Goal: Task Accomplishment & Management: Use online tool/utility

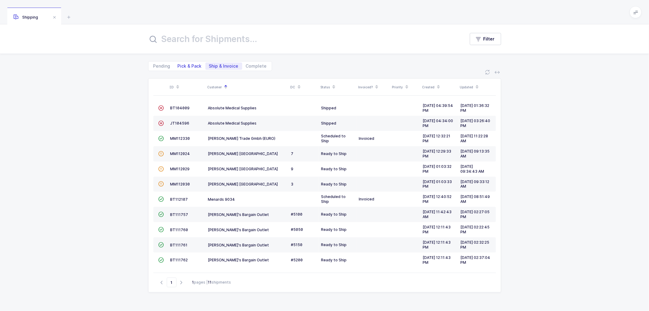
click at [189, 64] on span "Pick & Pack" at bounding box center [190, 66] width 24 height 4
click at [178, 64] on input "Pick & Pack" at bounding box center [176, 64] width 4 height 4
radio input "true"
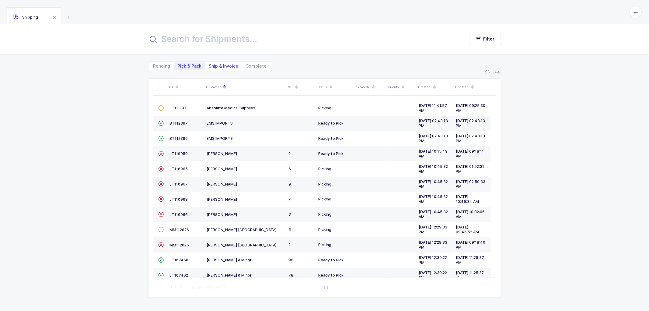
click at [221, 64] on span "Ship & Invoice" at bounding box center [224, 66] width 30 height 4
click at [209, 64] on input "Ship & Invoice" at bounding box center [207, 64] width 4 height 4
radio input "true"
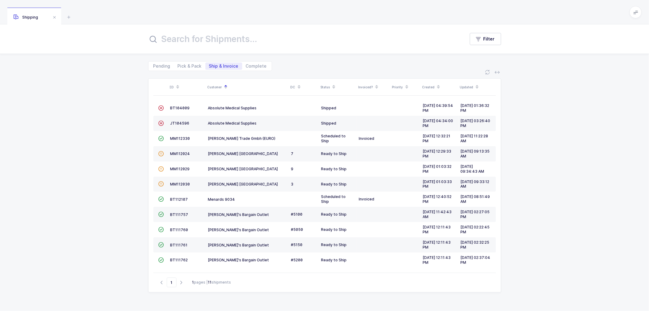
click at [134, 149] on div "ID Customer DC Status Invoiced? Priority Created Updated  BT104009 Absolute Me…" at bounding box center [324, 191] width 649 height 240
click at [194, 64] on span "Pick & Pack" at bounding box center [190, 66] width 24 height 4
click at [178, 64] on input "Pick & Pack" at bounding box center [176, 64] width 4 height 4
radio input "true"
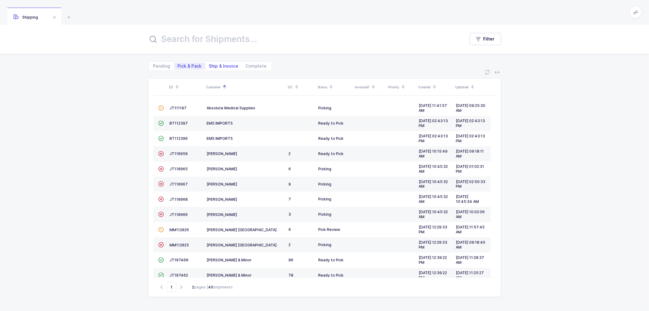
click at [212, 62] on span "Ship & Invoice" at bounding box center [223, 65] width 37 height 7
click at [209, 62] on input "Ship & Invoice" at bounding box center [207, 64] width 4 height 4
radio input "true"
radio input "false"
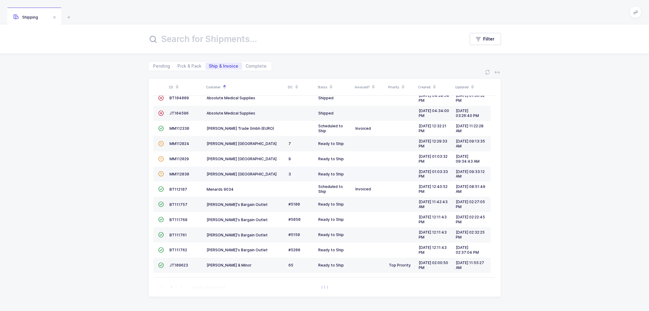
scroll to position [11, 0]
click at [177, 263] on span "JT109623" at bounding box center [179, 264] width 19 height 5
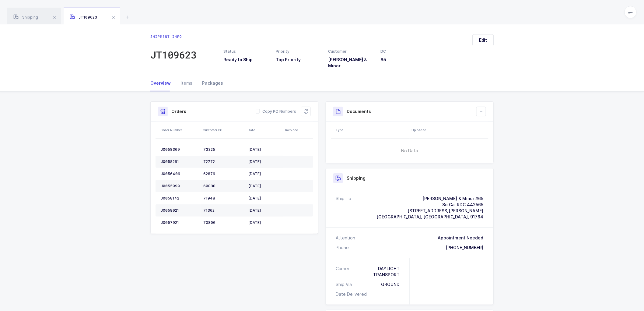
click at [209, 78] on div "Packages" at bounding box center [210, 83] width 26 height 16
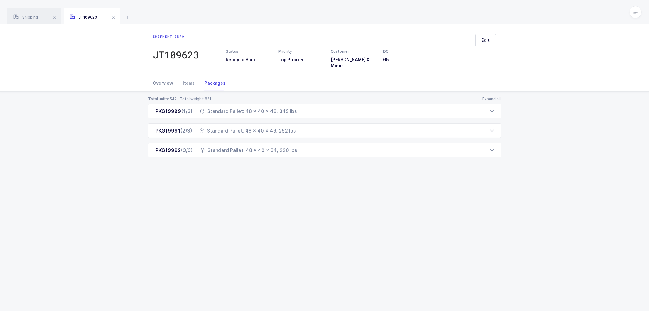
drag, startPoint x: 169, startPoint y: 79, endPoint x: 169, endPoint y: 83, distance: 3.4
click at [168, 79] on div "Overview" at bounding box center [165, 83] width 25 height 16
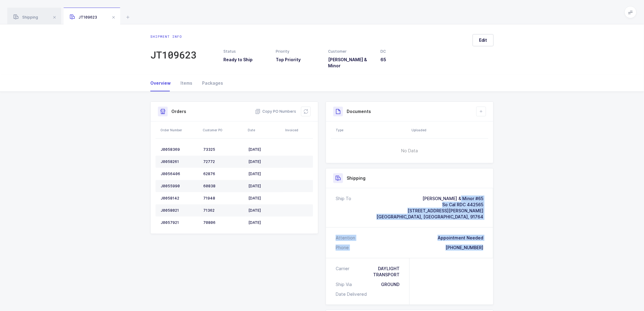
drag, startPoint x: 487, startPoint y: 244, endPoint x: 430, endPoint y: 192, distance: 77.7
click at [430, 192] on div "Ship To [PERSON_NAME] & Minor #65 So Cal RDC 442565 [STREET_ADDRESS][PERSON_NAM…" at bounding box center [409, 223] width 167 height 70
copy div "[PERSON_NAME] & Minor #[GEOGRAPHIC_DATA] 442565 [STREET_ADDRESS][PERSON_NAME] A…"
drag, startPoint x: 276, startPoint y: 106, endPoint x: 545, endPoint y: 108, distance: 269.0
click at [276, 108] on span "Copy PO Numbers" at bounding box center [275, 111] width 41 height 6
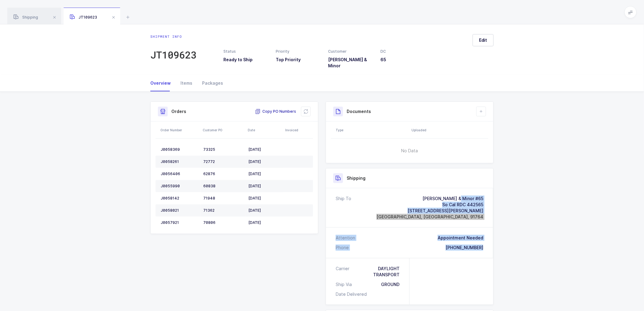
drag, startPoint x: 269, startPoint y: 104, endPoint x: 291, endPoint y: 107, distance: 21.6
click at [269, 108] on span "Copy PO Numbers" at bounding box center [275, 111] width 41 height 6
click at [284, 108] on span "Copy PO Numbers" at bounding box center [275, 111] width 41 height 6
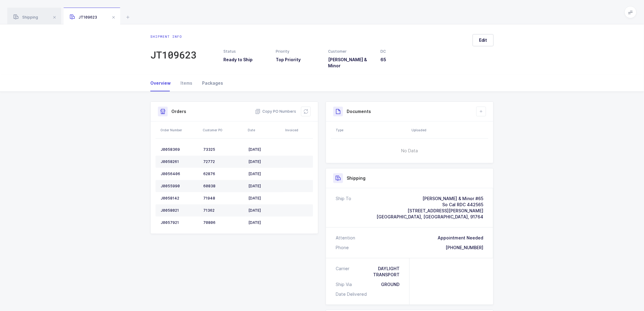
click at [210, 79] on div "Packages" at bounding box center [210, 83] width 26 height 16
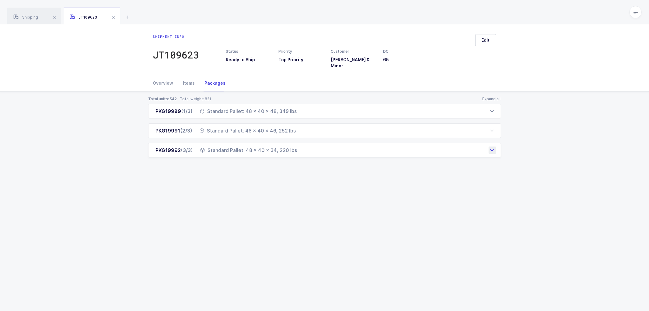
drag, startPoint x: 155, startPoint y: 110, endPoint x: 301, endPoint y: 148, distance: 150.1
click at [301, 148] on div "PKG19989 (1/3) Standard Pallet: 48 x 40 x 48, 349 lbs Order Number Customer PO …" at bounding box center [324, 131] width 353 height 54
copy div "PKG19989 (1/3) Standard Pallet: 48 x 40 x 48, 349 lbs Order Number Customer PO …"
click at [163, 77] on div "Overview" at bounding box center [165, 83] width 25 height 16
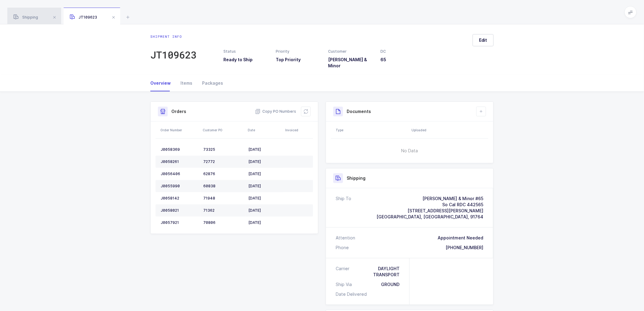
click at [29, 17] on span "Shipping" at bounding box center [25, 17] width 25 height 5
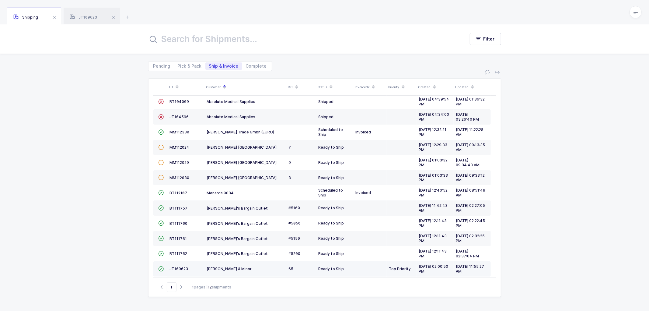
scroll to position [11, 0]
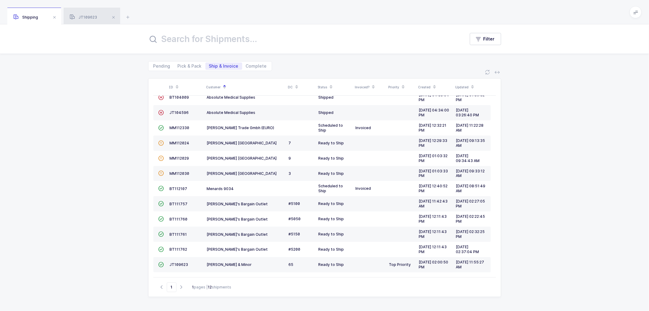
click at [84, 16] on span "JT109623" at bounding box center [83, 17] width 27 height 5
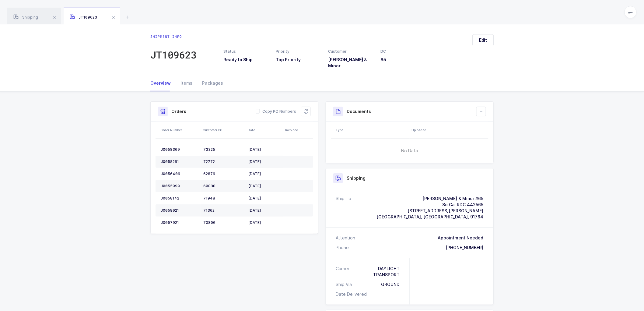
click at [506, 139] on div "Shipment Info Shipment Number JT109623 Status Ready to Ship Priority Top Priori…" at bounding box center [322, 259] width 644 height 335
click at [480, 109] on icon at bounding box center [481, 111] width 5 height 5
click at [492, 121] on li "Create Document" at bounding box center [501, 125] width 45 height 10
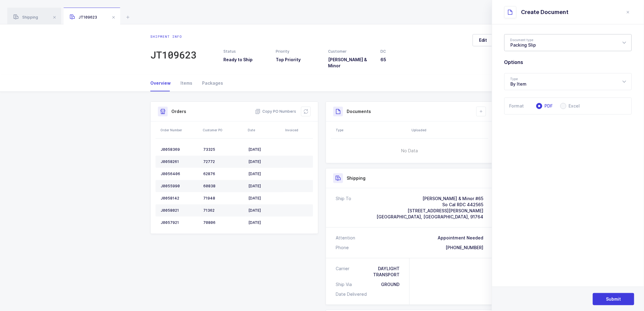
drag, startPoint x: 542, startPoint y: 46, endPoint x: 543, endPoint y: 50, distance: 3.4
click at [542, 46] on div "Packing Slip" at bounding box center [567, 42] width 127 height 17
click at [534, 71] on span "Package Contents Label" at bounding box center [536, 72] width 51 height 5
type input "Package Contents Label"
click at [614, 299] on span "Submit" at bounding box center [613, 299] width 15 height 6
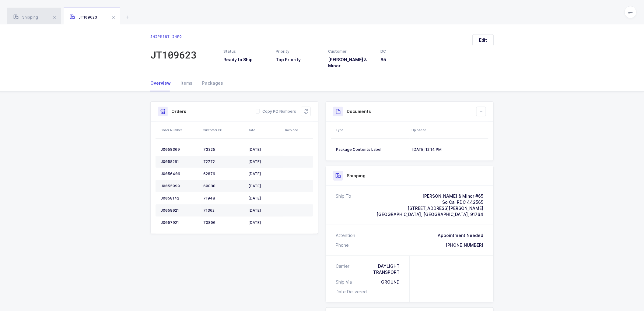
click at [34, 17] on span "Shipping" at bounding box center [25, 17] width 25 height 5
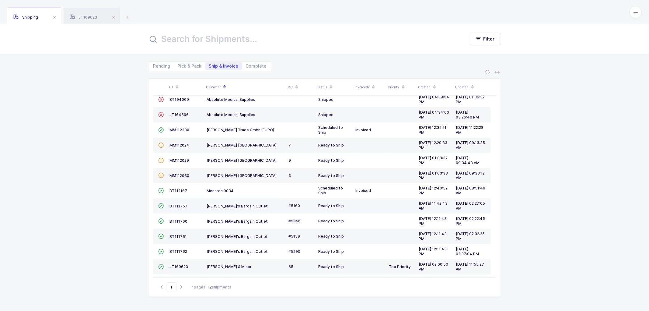
scroll to position [11, 0]
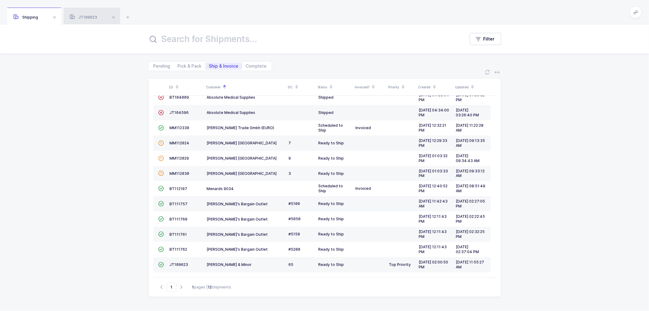
click at [87, 16] on span "JT109623" at bounding box center [83, 17] width 27 height 5
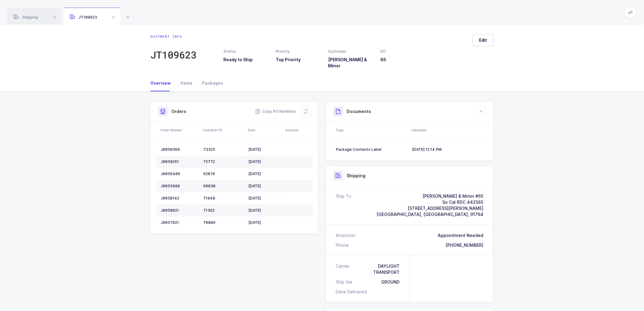
click at [546, 142] on div "Shipment Info Shipment Number JT109623 Status Ready to Ship Priority Top Priori…" at bounding box center [322, 258] width 644 height 333
click at [113, 16] on span at bounding box center [113, 17] width 7 height 7
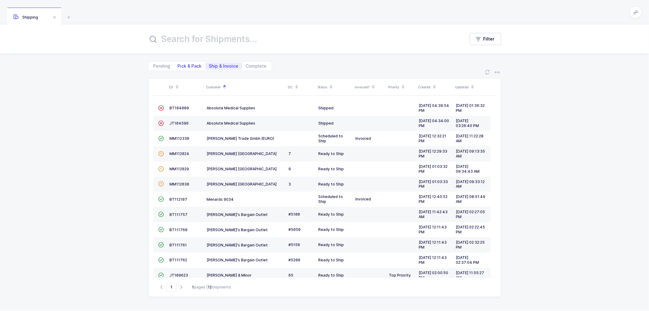
click at [186, 65] on span "Pick & Pack" at bounding box center [190, 66] width 24 height 4
click at [178, 65] on input "Pick & Pack" at bounding box center [176, 64] width 4 height 4
radio input "true"
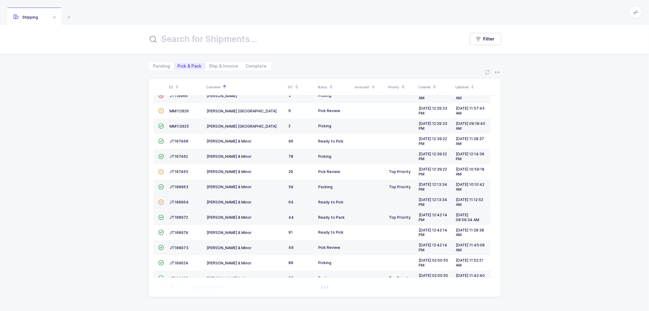
scroll to position [133, 0]
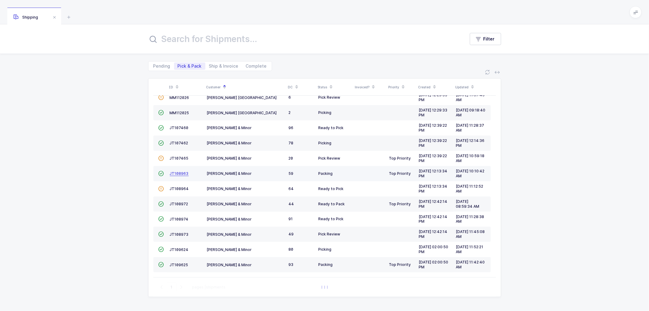
click at [172, 172] on span "JT108963" at bounding box center [179, 173] width 19 height 5
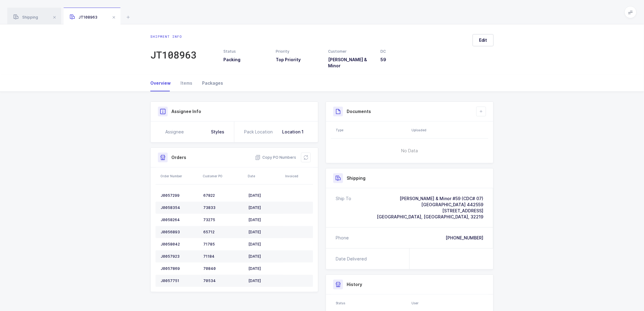
click at [211, 78] on div "Packages" at bounding box center [210, 83] width 26 height 16
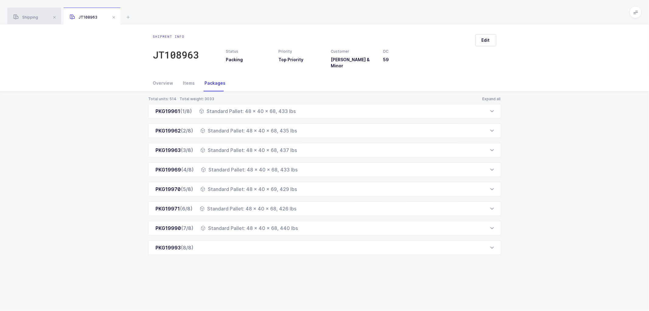
click at [31, 17] on span "Shipping" at bounding box center [25, 17] width 25 height 5
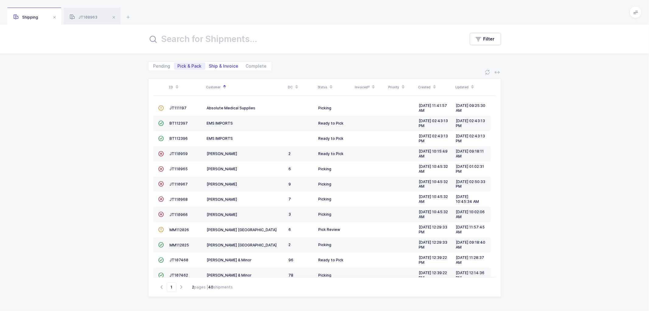
click at [220, 65] on span "Ship & Invoice" at bounding box center [224, 66] width 30 height 4
click at [209, 65] on input "Ship & Invoice" at bounding box center [207, 64] width 4 height 4
radio input "true"
radio input "false"
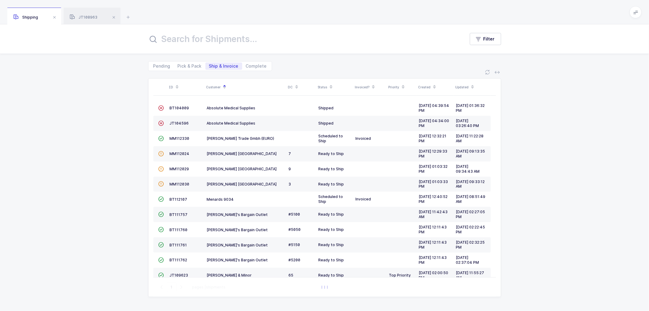
click at [113, 220] on div "ID Customer DC Status Invoiced? Priority Created Updated  BT104009 Absolute Me…" at bounding box center [324, 191] width 649 height 240
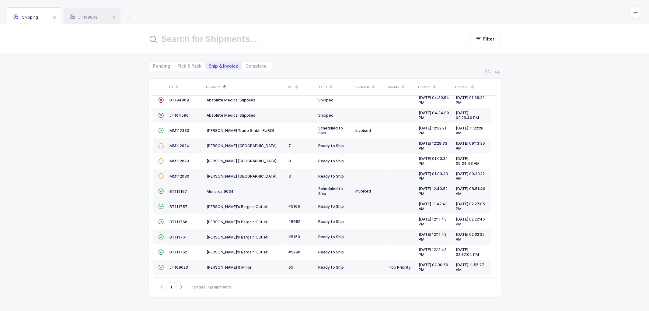
scroll to position [11, 0]
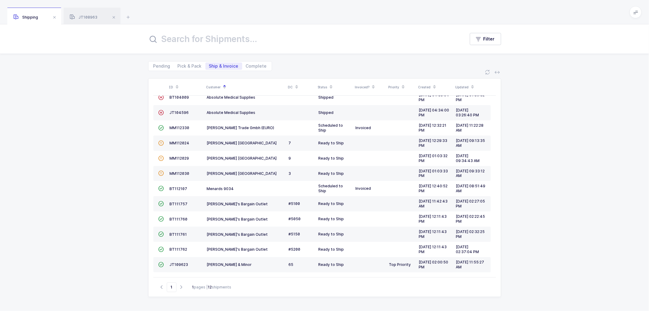
click at [132, 141] on div "ID Customer DC Status Invoiced? Priority Created Updated  BT104009 Absolute Me…" at bounding box center [324, 191] width 649 height 240
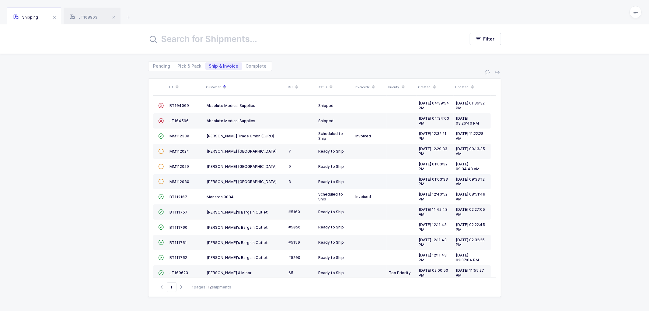
scroll to position [0, 0]
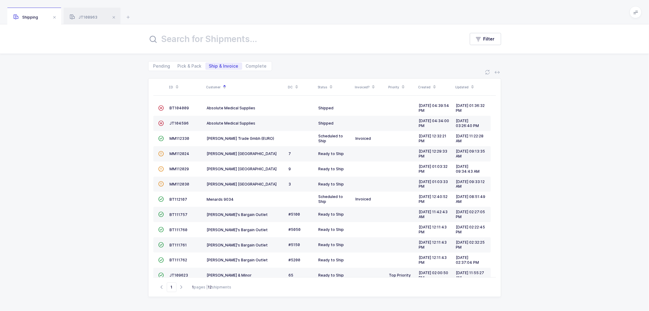
click at [549, 147] on div "ID Customer DC Status Invoiced? Priority Created Updated  BT104009 Absolute Me…" at bounding box center [324, 191] width 649 height 240
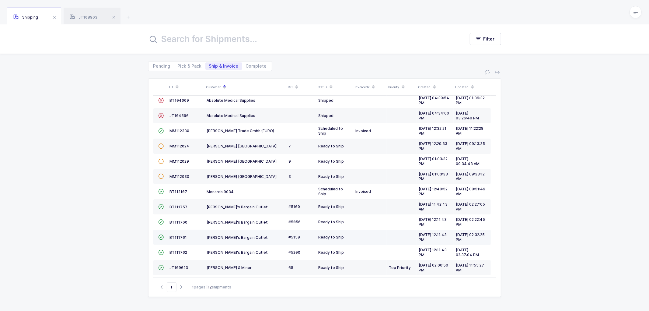
scroll to position [11, 0]
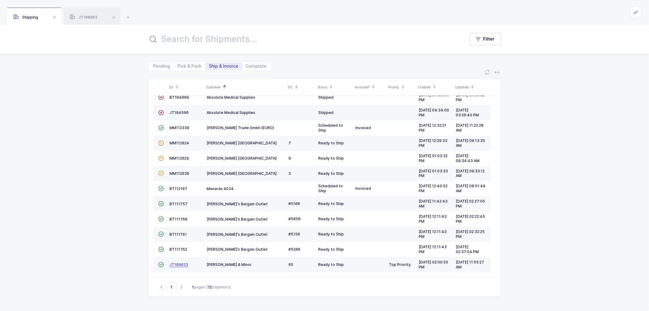
click at [177, 266] on span "JT109623" at bounding box center [179, 264] width 19 height 5
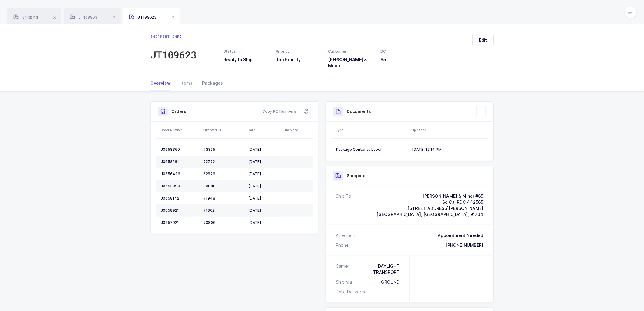
click at [208, 79] on div "Packages" at bounding box center [210, 83] width 26 height 16
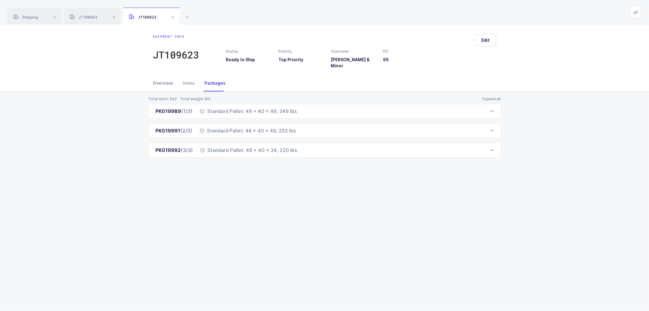
click at [159, 76] on div "Overview" at bounding box center [165, 83] width 25 height 16
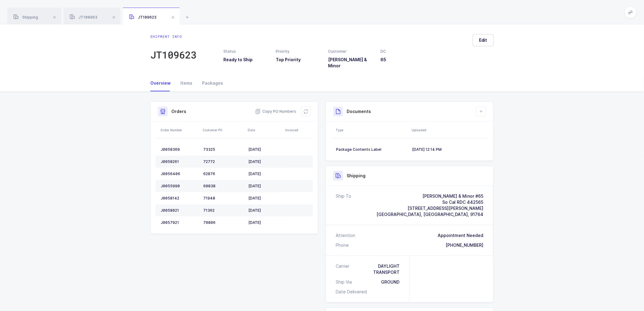
drag, startPoint x: 174, startPoint y: 16, endPoint x: 168, endPoint y: 17, distance: 6.2
click at [174, 16] on span at bounding box center [172, 17] width 7 height 7
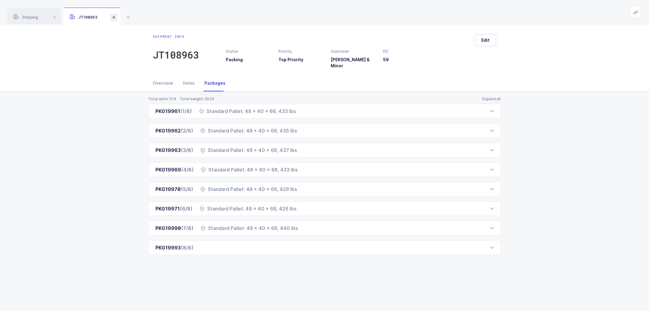
click at [113, 15] on span at bounding box center [113, 17] width 7 height 7
